Goal: Task Accomplishment & Management: Use online tool/utility

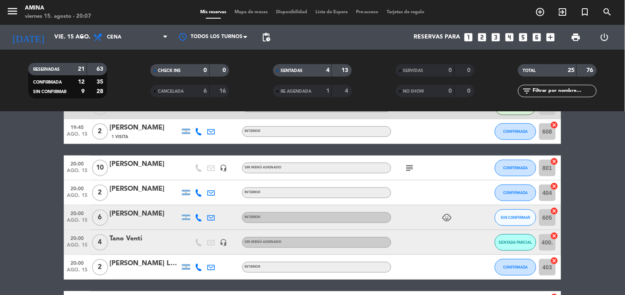
scroll to position [141, 0]
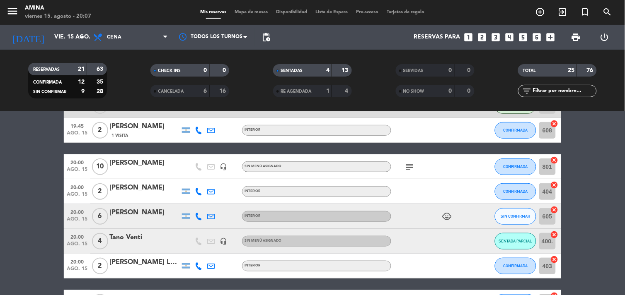
scroll to position [131, 0]
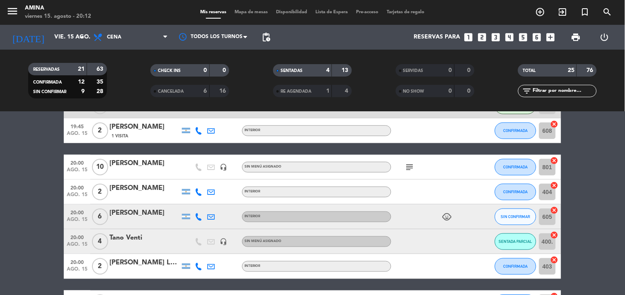
click at [16, 6] on icon "menu" at bounding box center [12, 11] width 12 height 12
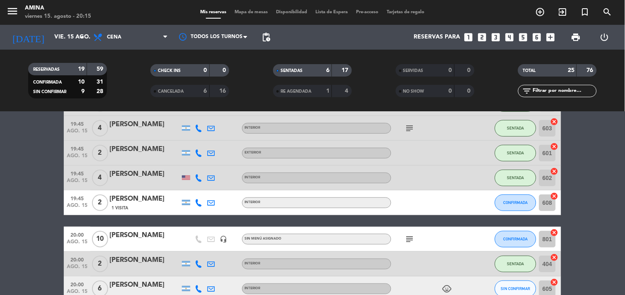
scroll to position [72, 0]
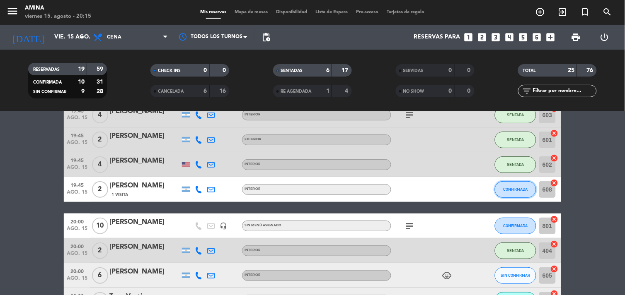
click at [512, 195] on button "CONFIRMADA" at bounding box center [515, 190] width 41 height 17
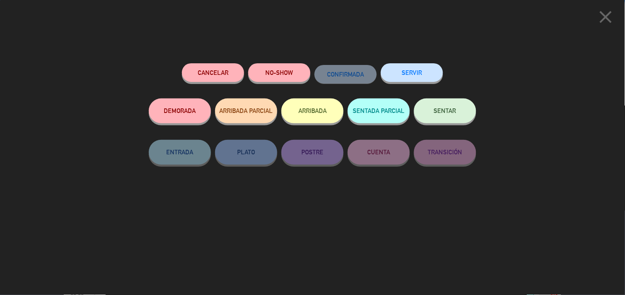
click at [446, 109] on span "SENTAR" at bounding box center [445, 110] width 22 height 7
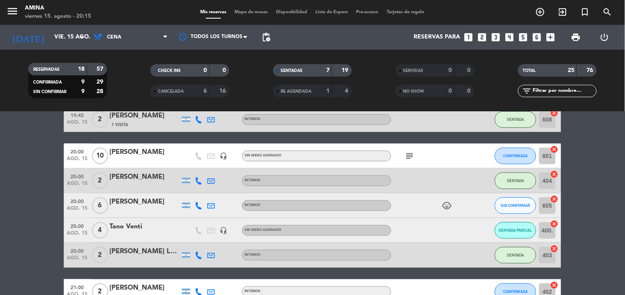
scroll to position [122, 0]
